Goal: Task Accomplishment & Management: Manage account settings

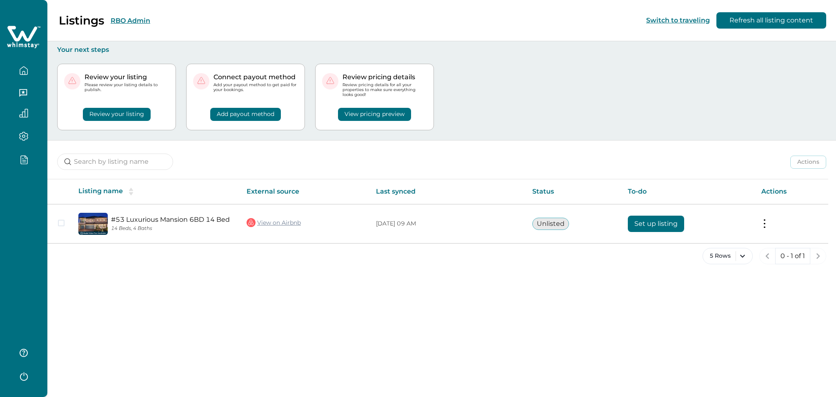
click at [133, 14] on div "Listings RBO Admin" at bounding box center [80, 20] width 140 height 14
click at [128, 22] on button "RBO Admin" at bounding box center [131, 21] width 40 height 8
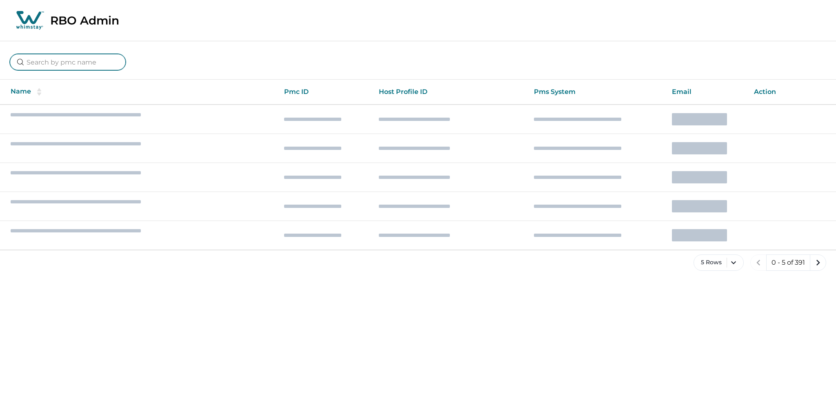
click at [62, 65] on input at bounding box center [68, 62] width 116 height 16
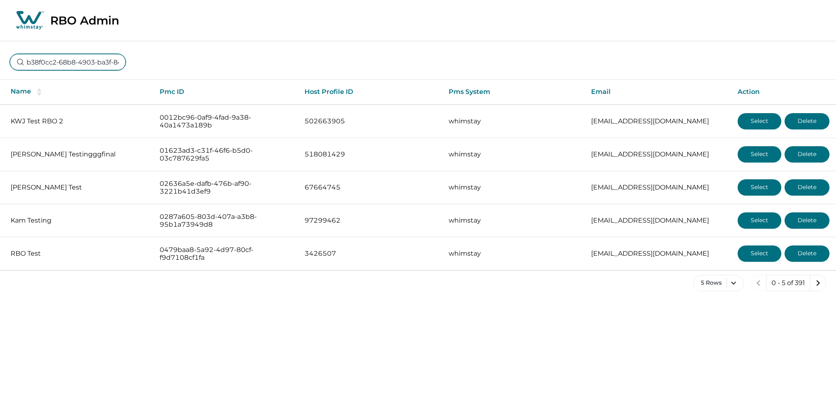
scroll to position [0, 48]
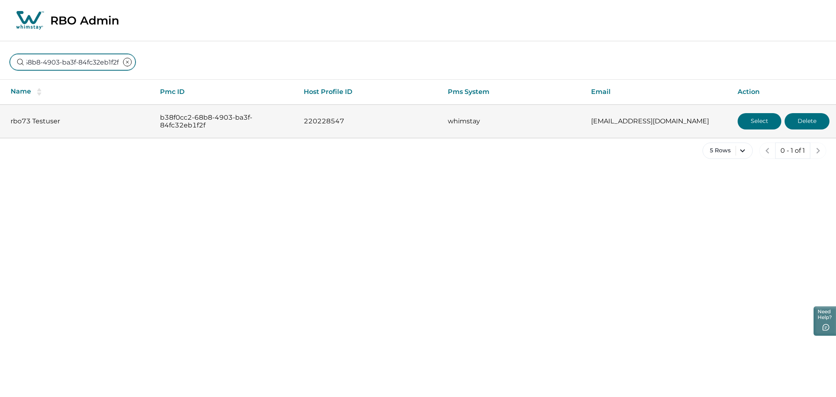
type input "b38f0cc2-68b8-4903-ba3f-84fc32eb1f2f"
click at [760, 125] on button "Select" at bounding box center [760, 121] width 44 height 16
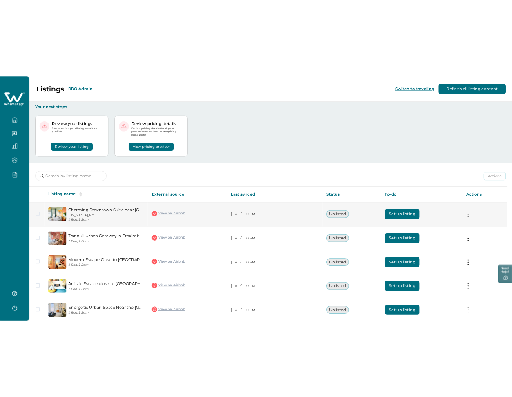
scroll to position [36, 0]
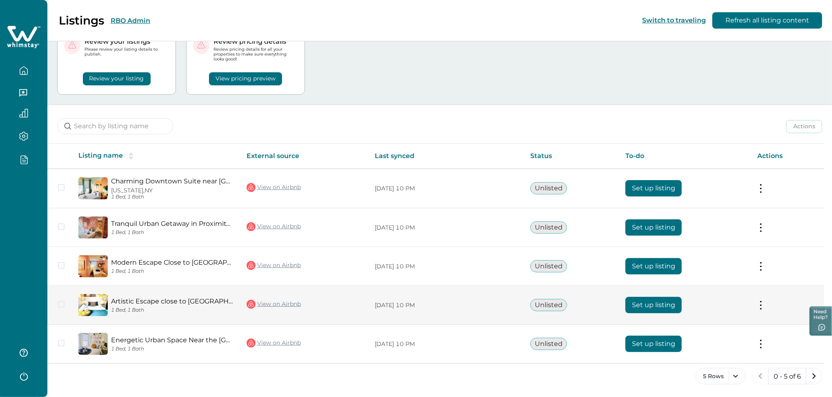
click at [131, 303] on link "Artistic Escape close to Balboa Park & Convention" at bounding box center [172, 301] width 122 height 8
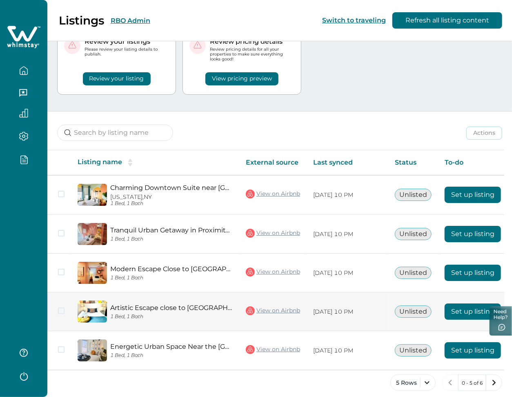
click at [464, 306] on button "Set up listing" at bounding box center [473, 311] width 56 height 16
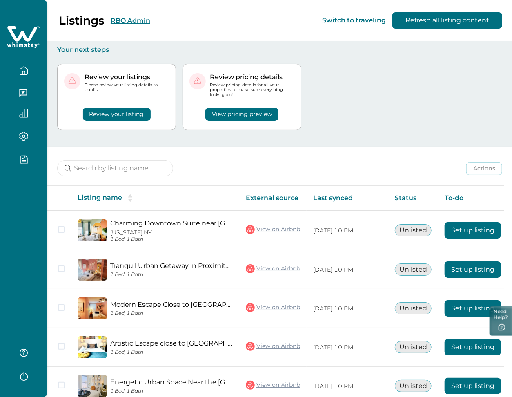
scroll to position [44, 0]
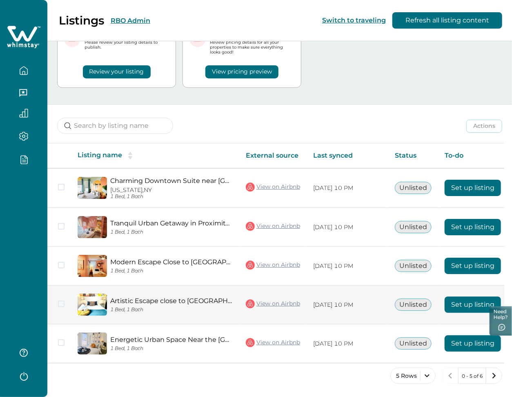
click at [461, 300] on button "Set up listing" at bounding box center [473, 304] width 56 height 16
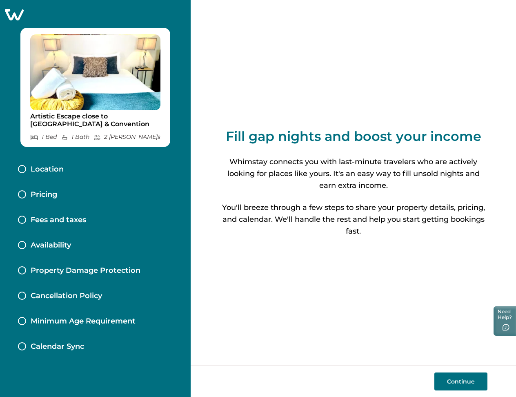
click at [55, 178] on div "Location" at bounding box center [95, 169] width 168 height 25
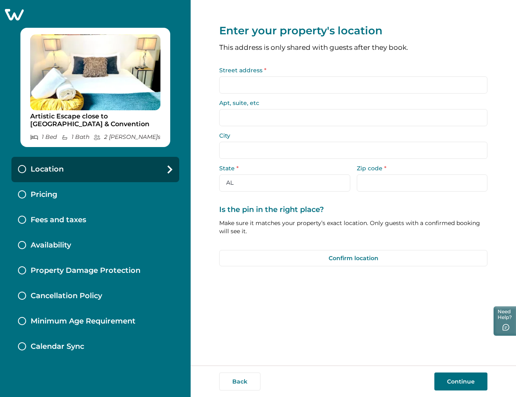
click at [257, 87] on input "Street address *" at bounding box center [353, 84] width 268 height 17
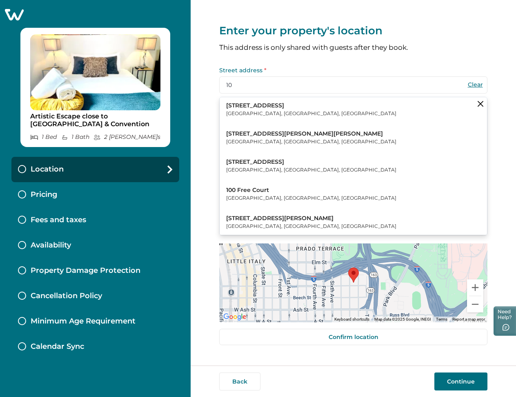
click at [277, 106] on button "100 Ruritan Road Sterling, VA, USA" at bounding box center [353, 109] width 267 height 25
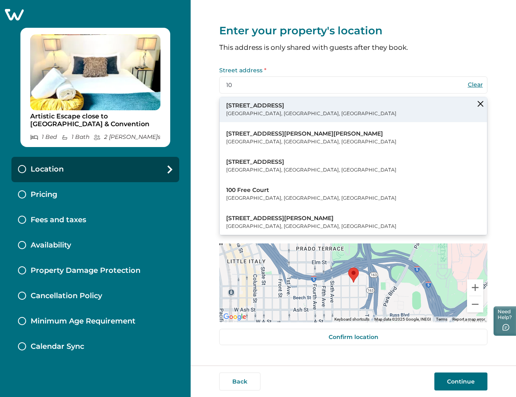
type input "100 Ruritan Rd"
type input "Sterling"
select select "VA"
type input "20164"
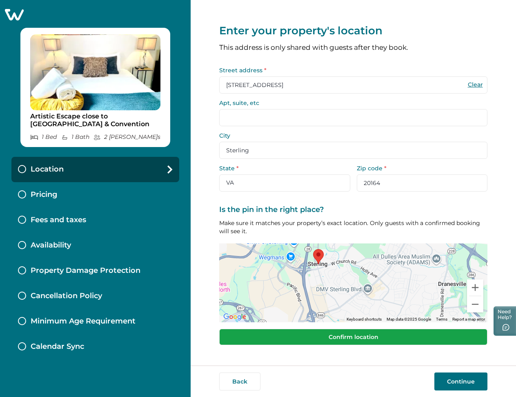
click at [408, 343] on button "Confirm location" at bounding box center [353, 337] width 268 height 16
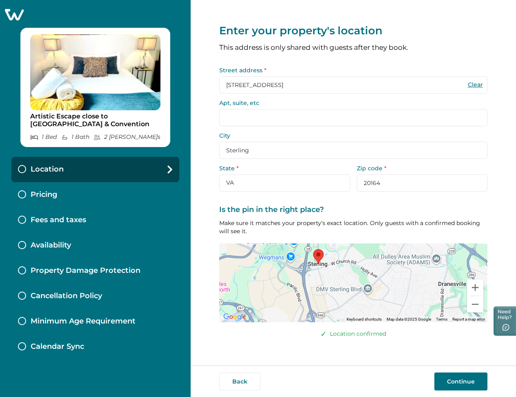
click at [451, 380] on button "Continue" at bounding box center [460, 381] width 53 height 18
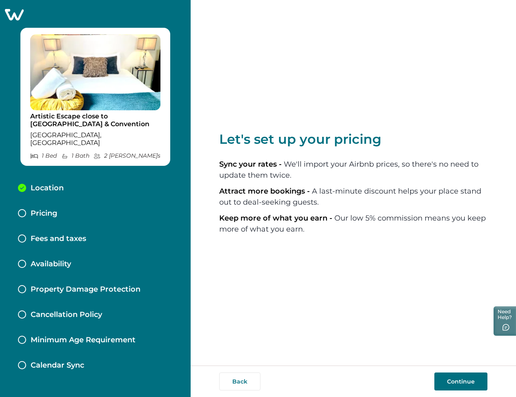
click at [458, 382] on button "Continue" at bounding box center [460, 381] width 53 height 18
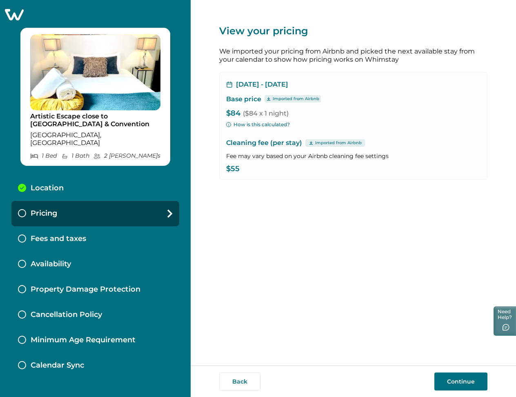
click at [458, 382] on button "Continue" at bounding box center [460, 381] width 53 height 18
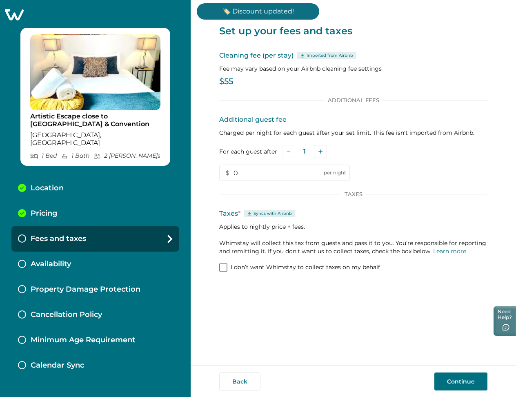
click at [477, 389] on button "Continue" at bounding box center [460, 381] width 53 height 18
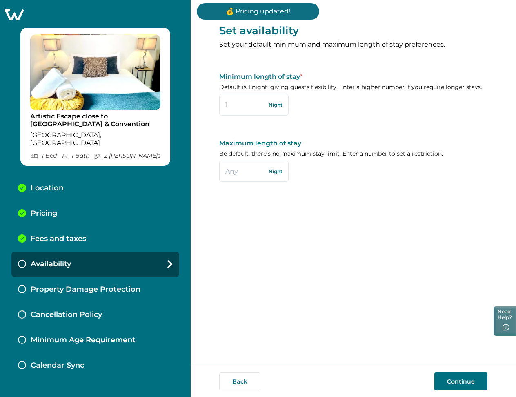
click at [465, 378] on button "Continue" at bounding box center [460, 381] width 53 height 18
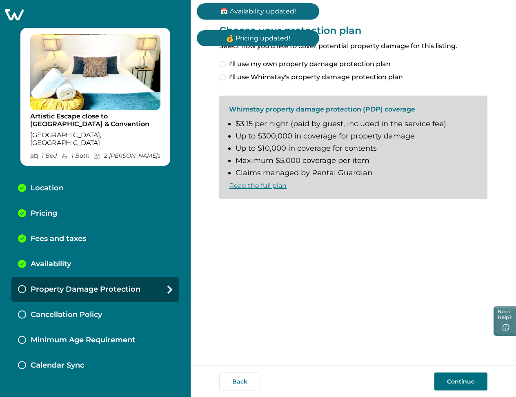
click at [465, 378] on button "Continue" at bounding box center [460, 381] width 53 height 18
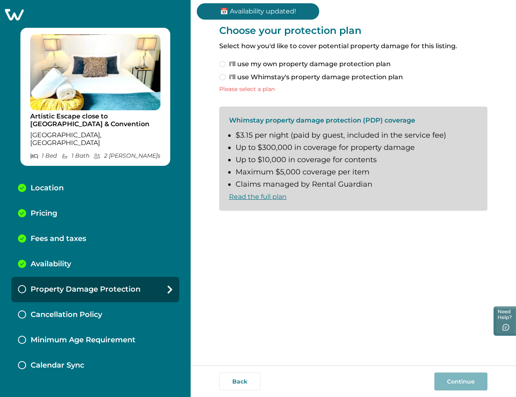
click at [239, 60] on span "I'll use my own property damage protection plan" at bounding box center [310, 64] width 162 height 10
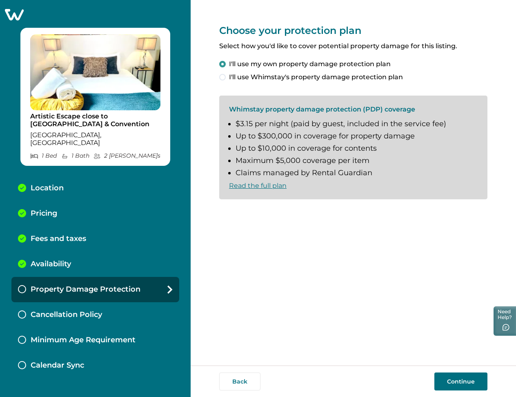
click at [459, 383] on button "Continue" at bounding box center [460, 381] width 53 height 18
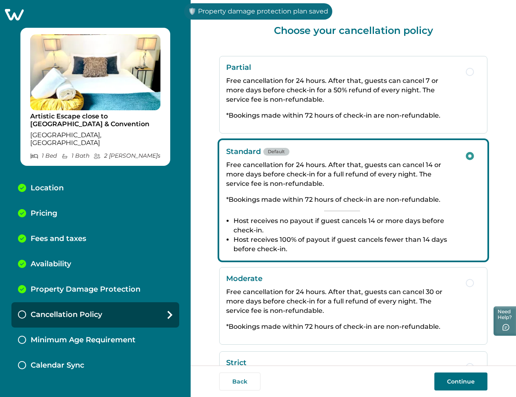
click at [459, 383] on button "Continue" at bounding box center [460, 381] width 53 height 18
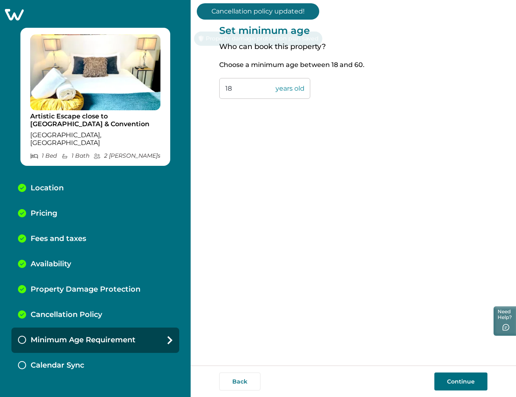
click at [459, 383] on button "Continue" at bounding box center [460, 381] width 53 height 18
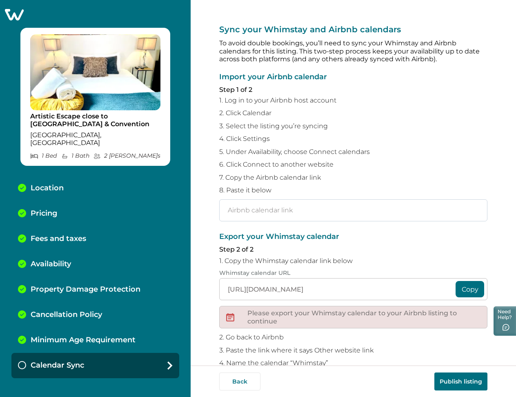
click at [327, 205] on input "text" at bounding box center [353, 210] width 268 height 22
paste input "https://www.airbnb.com/calendar/ical/1092019421665008674.ics?s=3e1deff4efe94ced…"
type input "https://www.airbnb.com/calendar/ical/1092019421665008674.ics?s=3e1deff4efe94ced…"
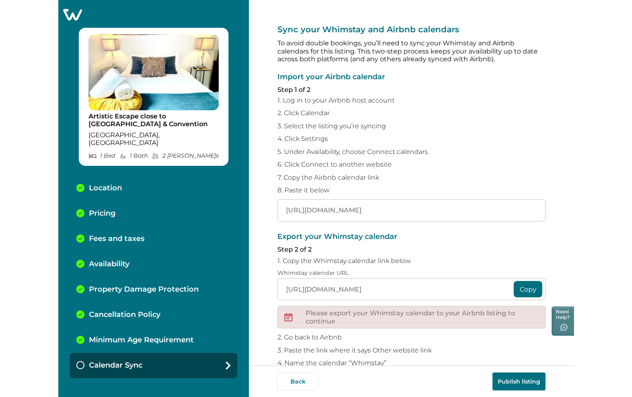
scroll to position [0, 0]
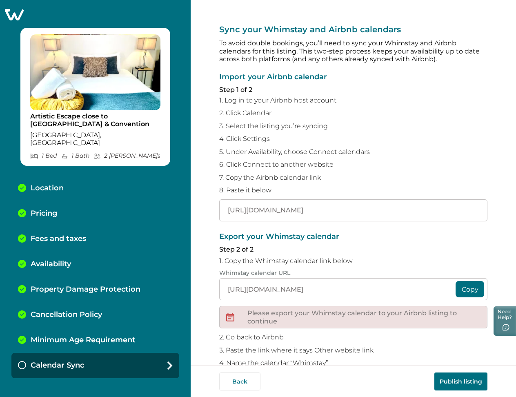
click at [447, 380] on button "Publish listing" at bounding box center [460, 381] width 53 height 18
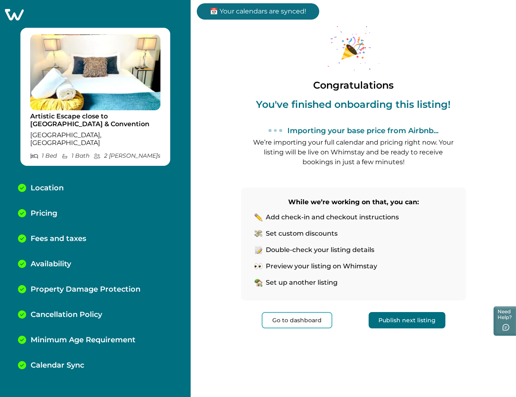
click at [303, 323] on button "Go to dashboard" at bounding box center [297, 320] width 71 height 16
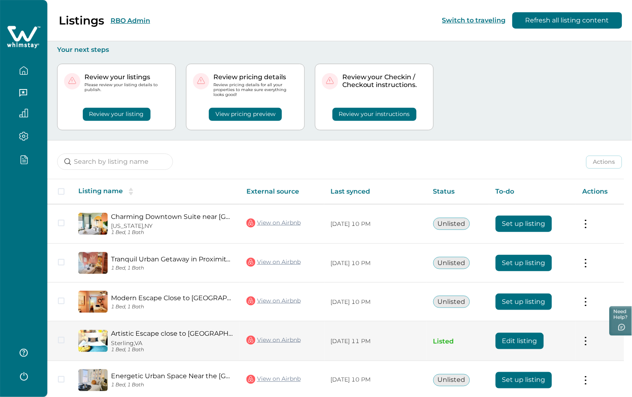
click at [509, 338] on button "Edit listing" at bounding box center [520, 341] width 48 height 16
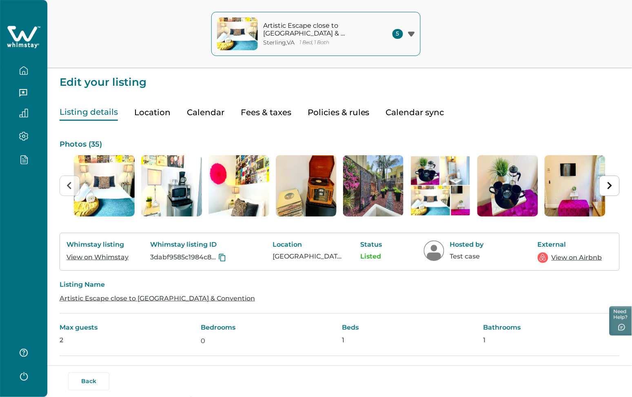
click at [262, 111] on button "Fees & taxes" at bounding box center [266, 112] width 51 height 17
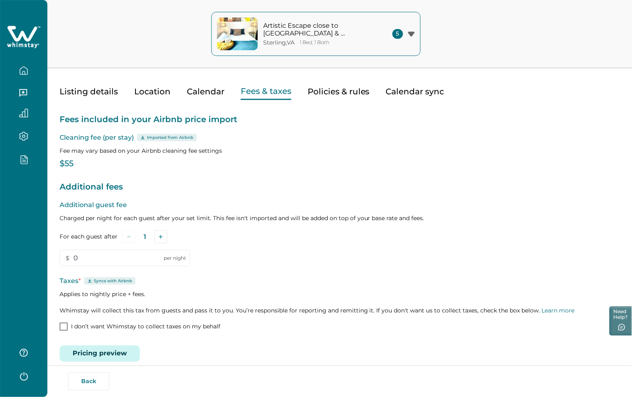
scroll to position [31, 0]
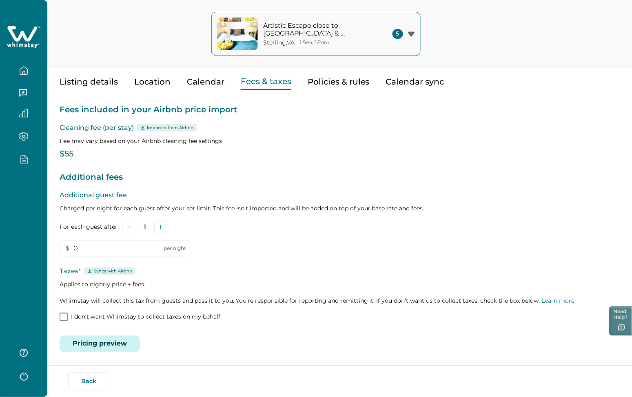
click at [108, 341] on button "Pricing preview" at bounding box center [100, 344] width 80 height 16
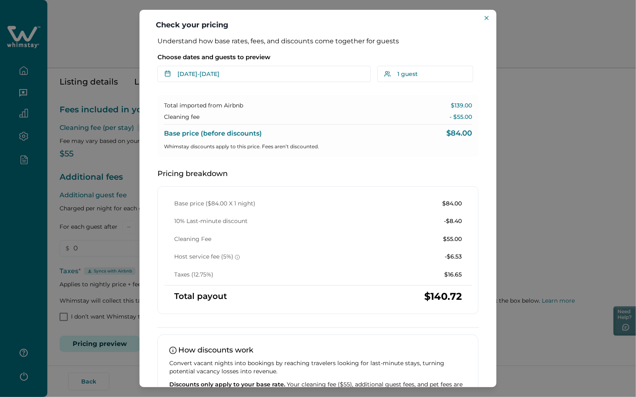
click at [447, 276] on p "$16.65" at bounding box center [454, 275] width 18 height 8
click at [422, 263] on div "Base price ($84.00 X 1 night) $84.00 10% Last-minute discount -$8.40 Cleaning F…" at bounding box center [318, 239] width 307 height 79
drag, startPoint x: 435, startPoint y: 276, endPoint x: 481, endPoint y: 275, distance: 46.1
click at [481, 275] on div "Understand how base rates, fees, and discounts come together for guests Choose …" at bounding box center [318, 237] width 338 height 400
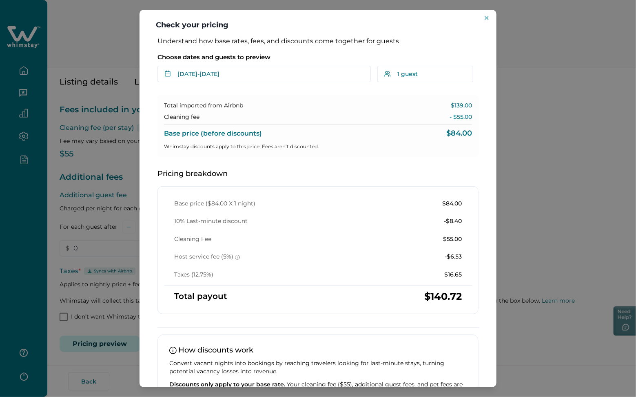
click at [93, 307] on div "Check your pricing Understand how base rates, fees, and discounts come together…" at bounding box center [318, 198] width 636 height 397
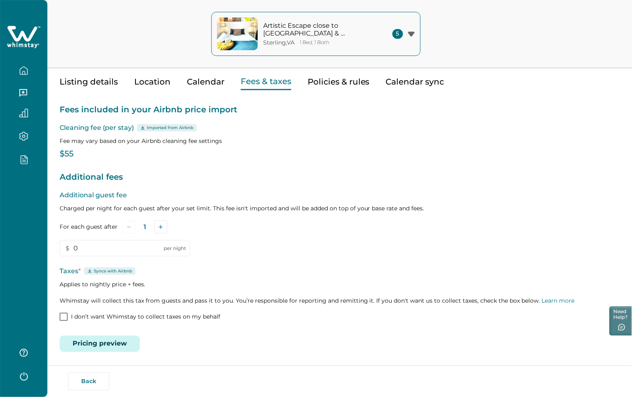
click at [66, 315] on span at bounding box center [64, 317] width 8 height 8
click at [110, 336] on button "Save" at bounding box center [113, 340] width 27 height 16
click at [110, 336] on button "Pricing preview" at bounding box center [100, 344] width 80 height 16
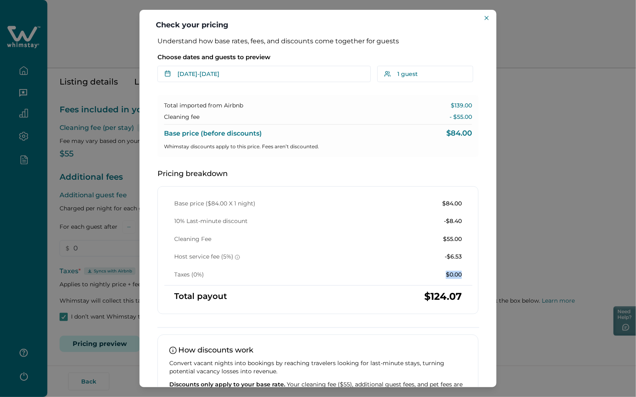
drag, startPoint x: 428, startPoint y: 267, endPoint x: 488, endPoint y: 275, distance: 60.9
click at [488, 275] on div "Understand how base rates, fees, and discounts come together for guests Choose …" at bounding box center [318, 211] width 357 height 349
click at [516, 225] on div "Check your pricing Understand how base rates, fees, and discounts come together…" at bounding box center [318, 198] width 636 height 397
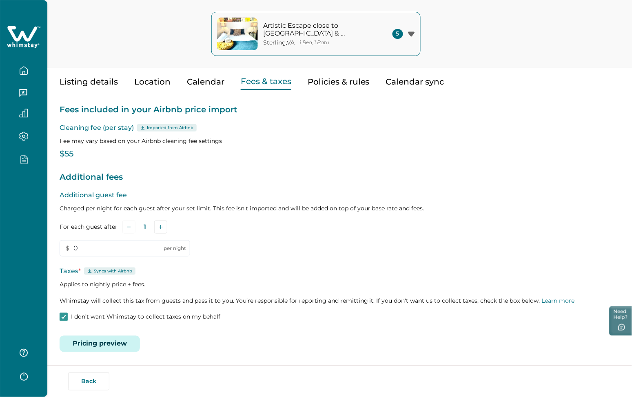
click at [75, 318] on p "I don’t want Whimstay to collect taxes on my behalf" at bounding box center [145, 317] width 149 height 8
click at [113, 340] on button "Save" at bounding box center [113, 340] width 27 height 16
click at [105, 343] on button "Pricing preview" at bounding box center [100, 344] width 80 height 16
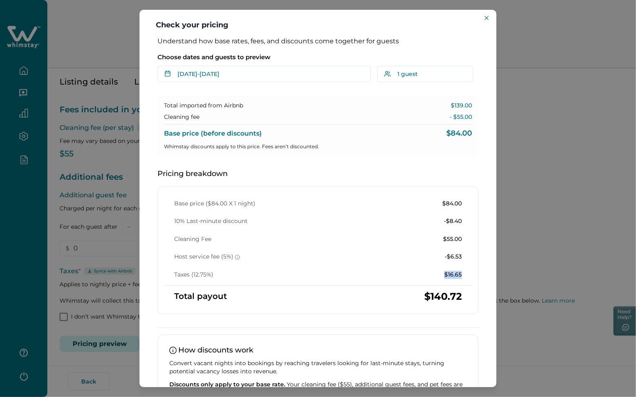
drag, startPoint x: 440, startPoint y: 272, endPoint x: 482, endPoint y: 267, distance: 42.4
click at [482, 267] on div "Understand how base rates, fees, and discounts come together for guests Choose …" at bounding box center [318, 237] width 338 height 400
click at [516, 40] on div "Check your pricing Understand how base rates, fees, and discounts come together…" at bounding box center [318, 198] width 636 height 397
